Goal: Use online tool/utility: Utilize a website feature to perform a specific function

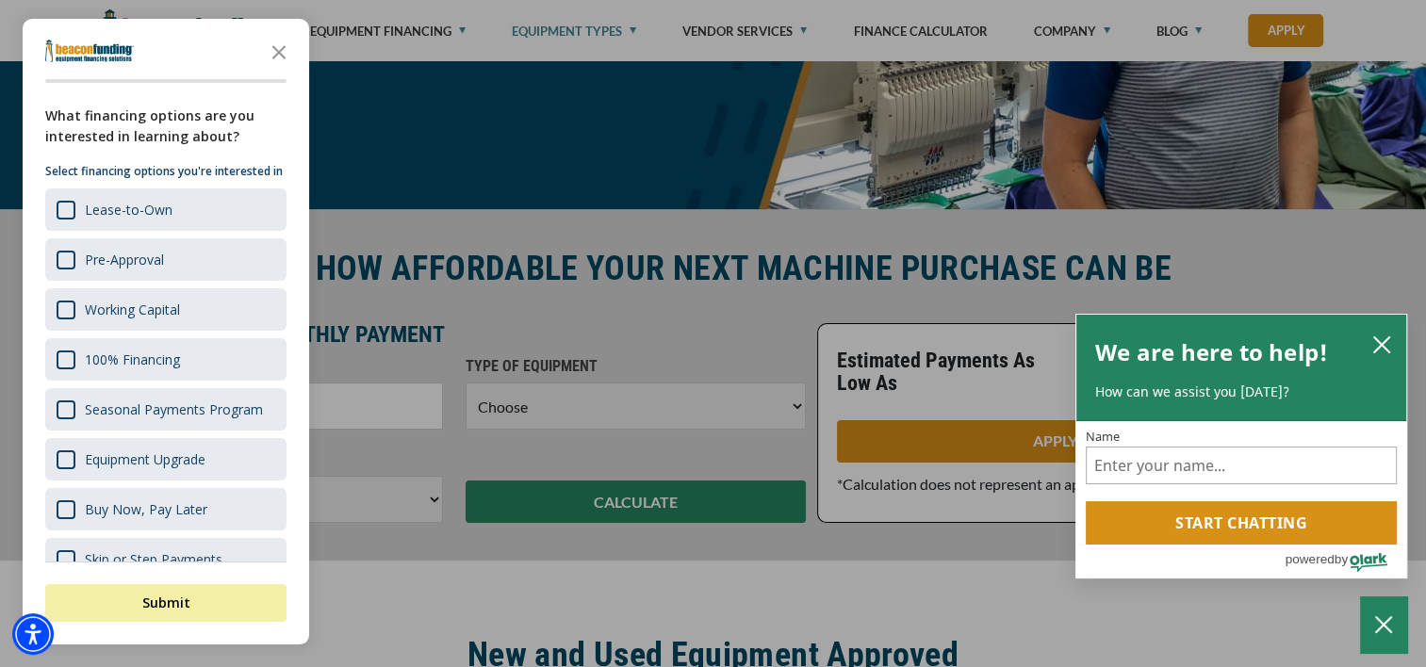
scroll to position [471, 0]
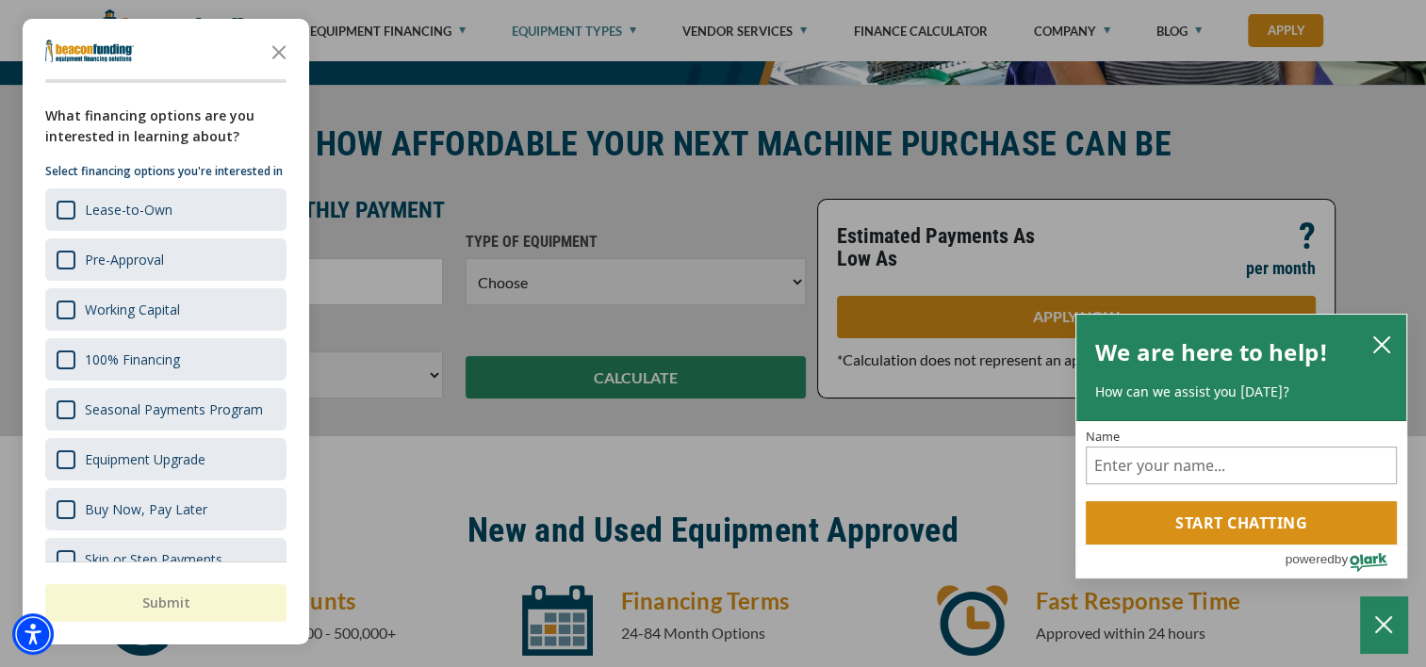
click at [591, 208] on div "button" at bounding box center [713, 333] width 1426 height 667
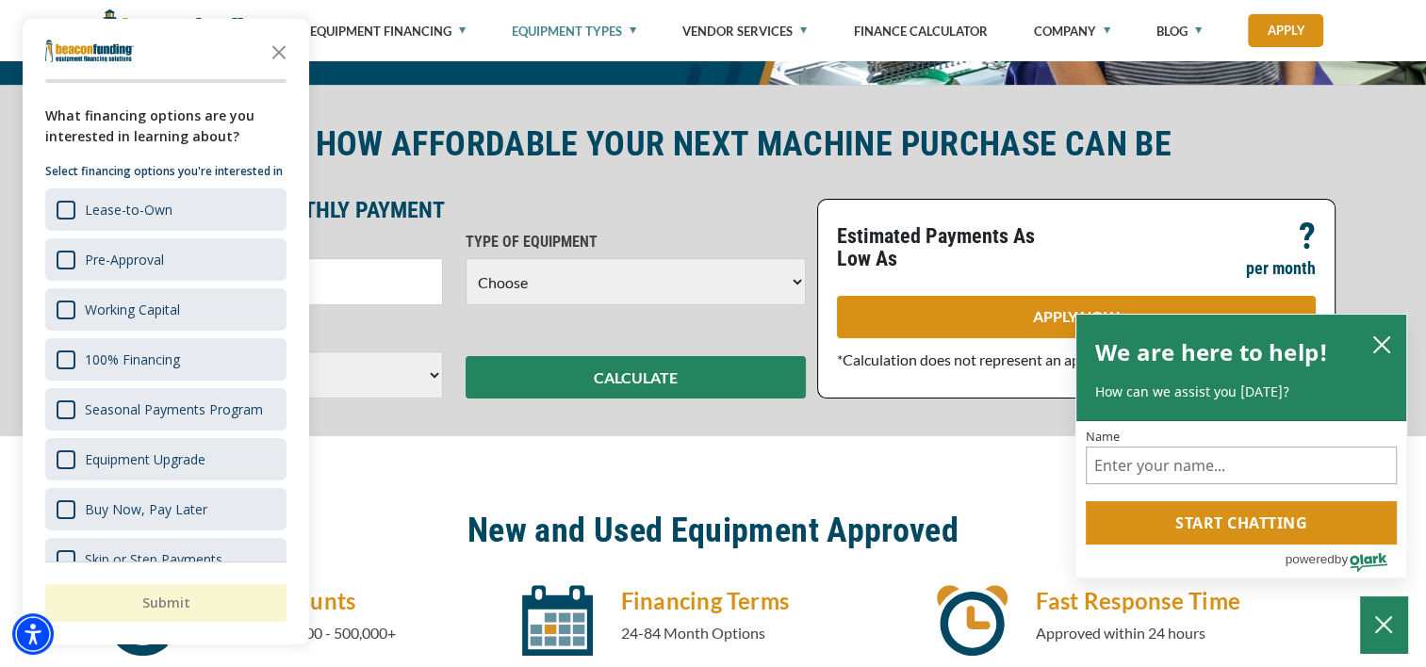
click at [602, 281] on select "Choose Backhoe Boom/Bucket Truck Chipper Commercial Mower Crane DTG/DTF Printin…" at bounding box center [636, 281] width 340 height 47
select select "1"
click at [466, 258] on select "Choose Backhoe Boom/Bucket Truck Chipper Commercial Mower Crane DTG/DTF Printin…" at bounding box center [636, 281] width 340 height 47
click at [274, 53] on icon "Close the survey" at bounding box center [279, 51] width 38 height 38
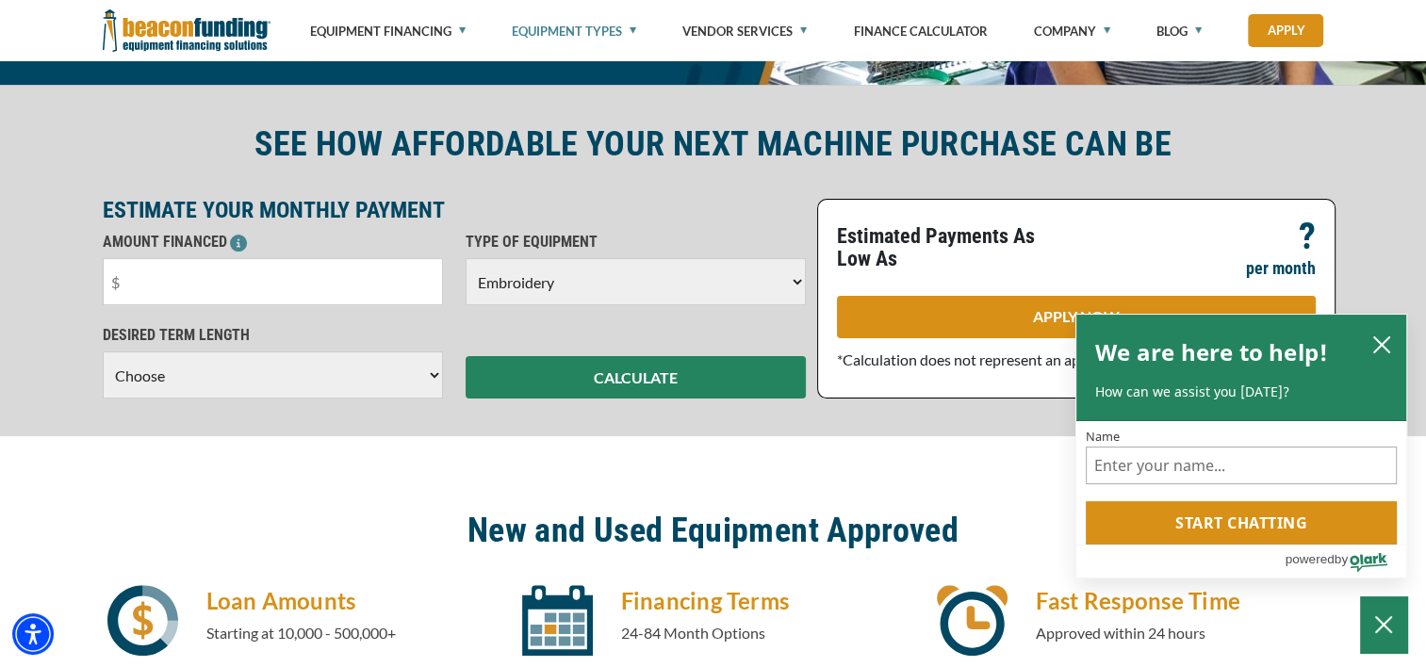
click at [376, 382] on select "Choose 36 Months 48 Months 60 Months" at bounding box center [273, 375] width 340 height 47
select select "60"
click at [103, 371] on select "Choose 36 Months 48 Months 60 Months" at bounding box center [273, 375] width 340 height 47
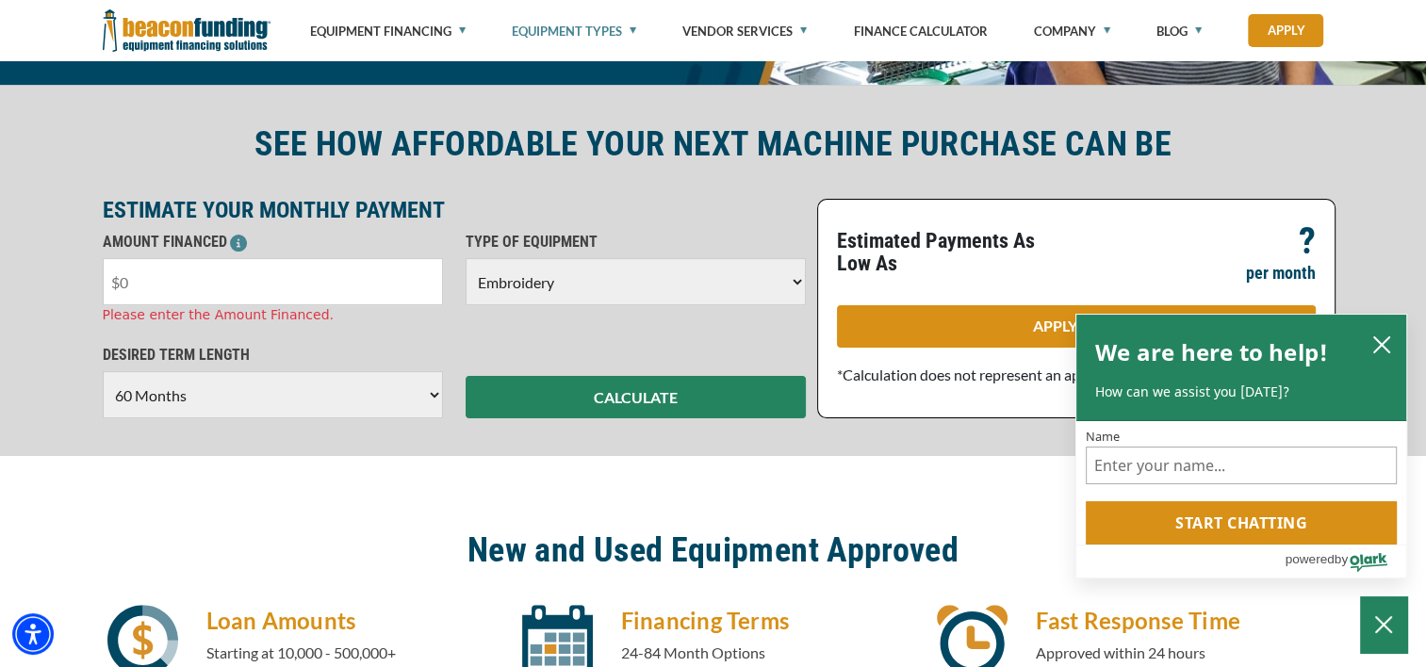
click at [213, 282] on input "text" at bounding box center [273, 281] width 340 height 47
type input "$5,000"
click at [498, 195] on div "SEE HOW AFFORDABLE YOUR NEXT MACHINE PURCHASE CAN BE ESTIMATE YOUR MONTHLY PAYM…" at bounding box center [713, 271] width 1244 height 296
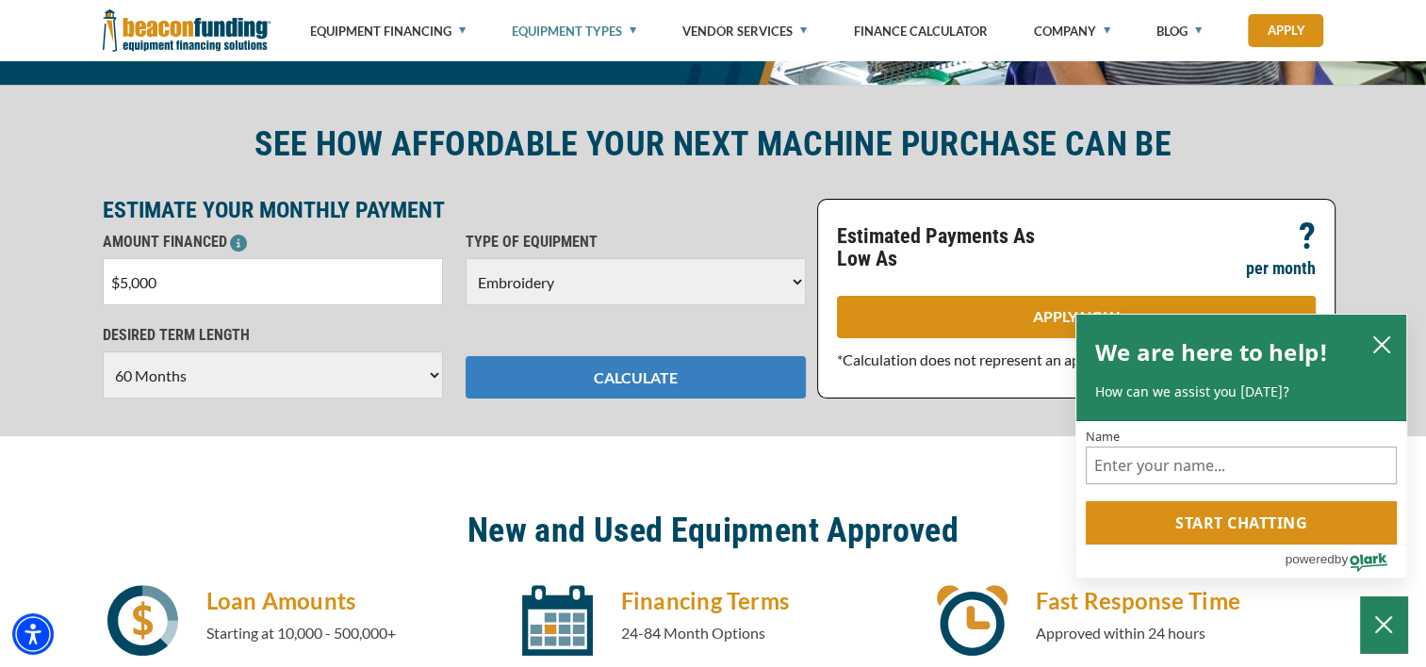
click at [736, 377] on button "CALCULATE" at bounding box center [636, 377] width 340 height 42
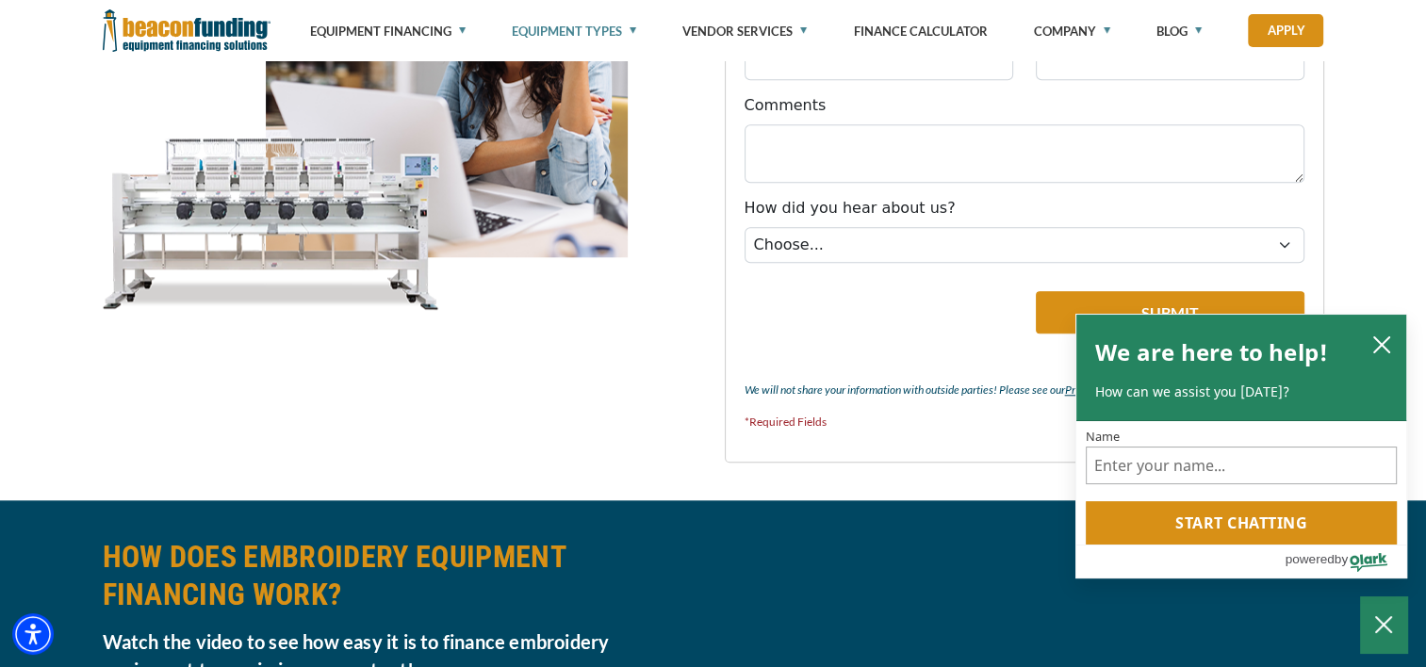
scroll to position [1226, 0]
